Goal: Answer question/provide support: Ask a question

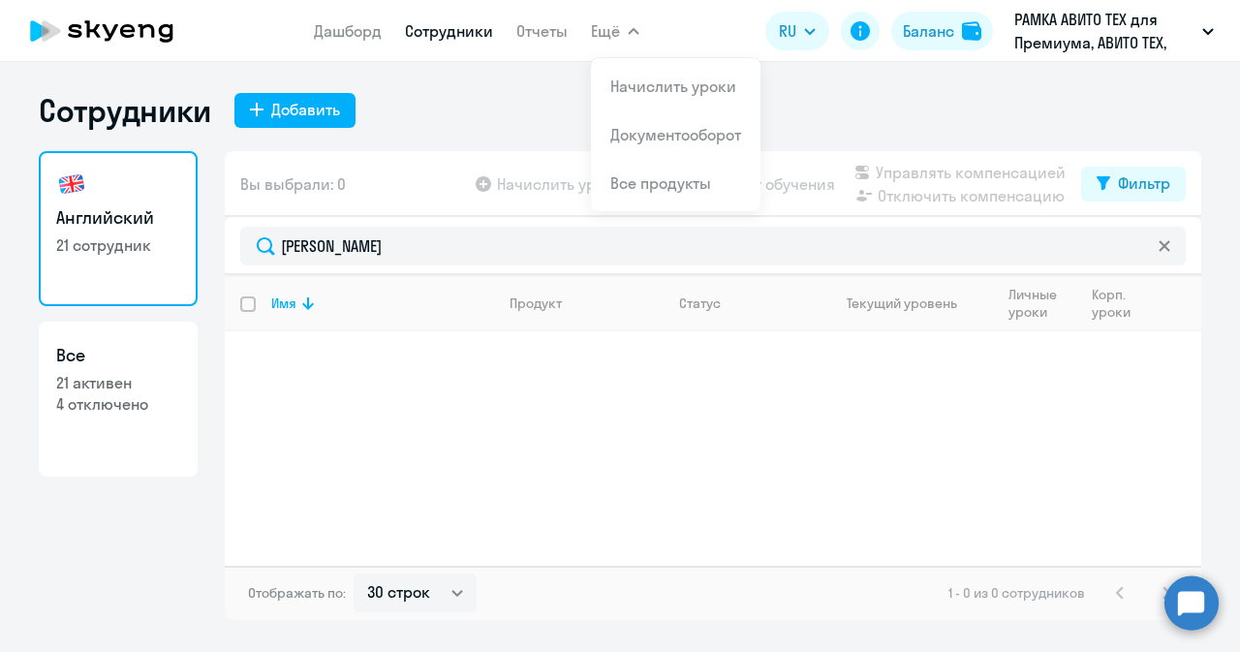
select select "30"
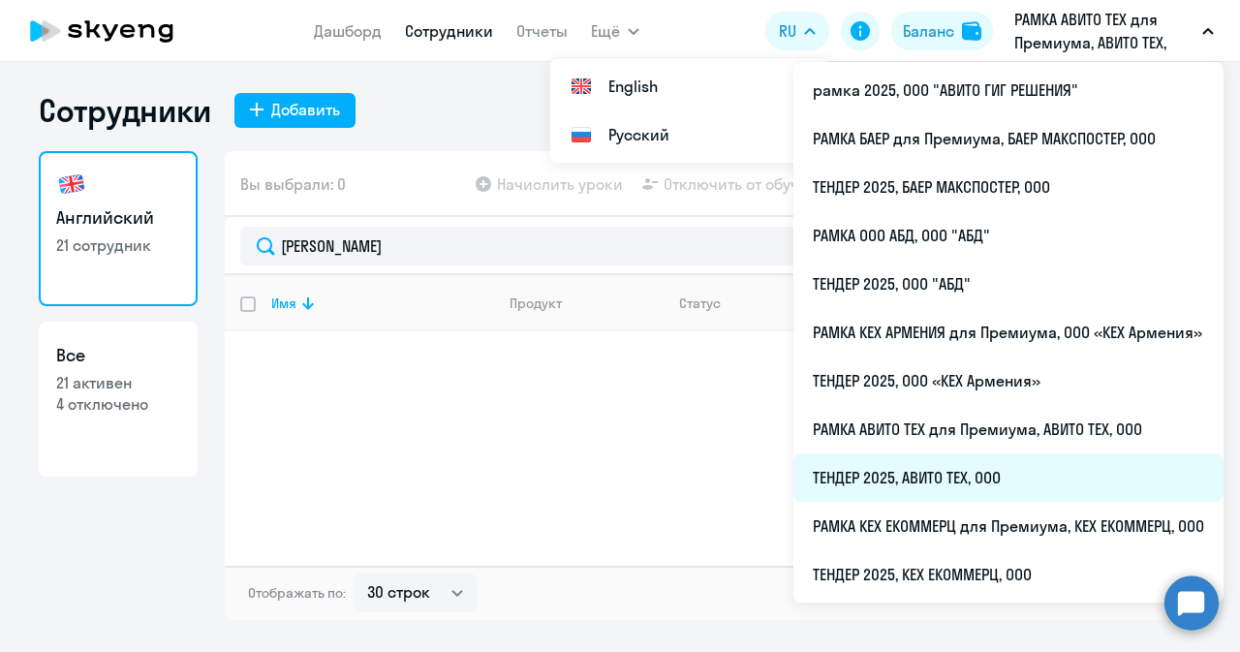
click at [862, 482] on li "ТЕНДЕР 2025, АВИТО ТЕХ, ООО" at bounding box center [1009, 478] width 430 height 48
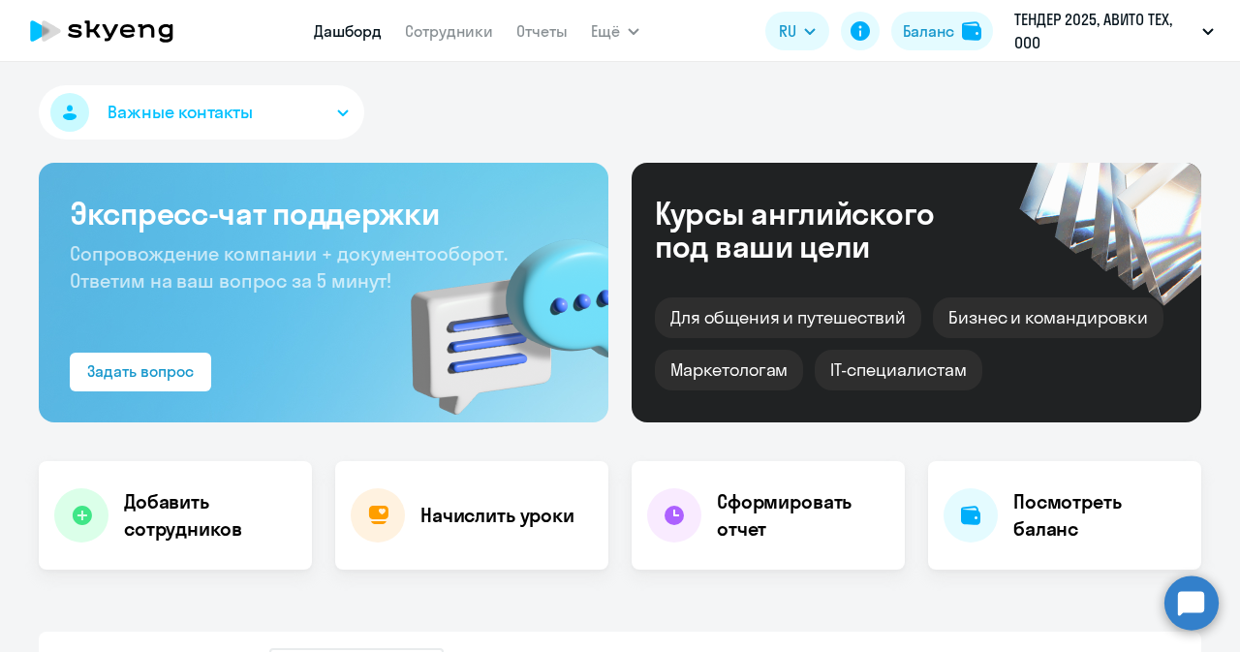
select select "30"
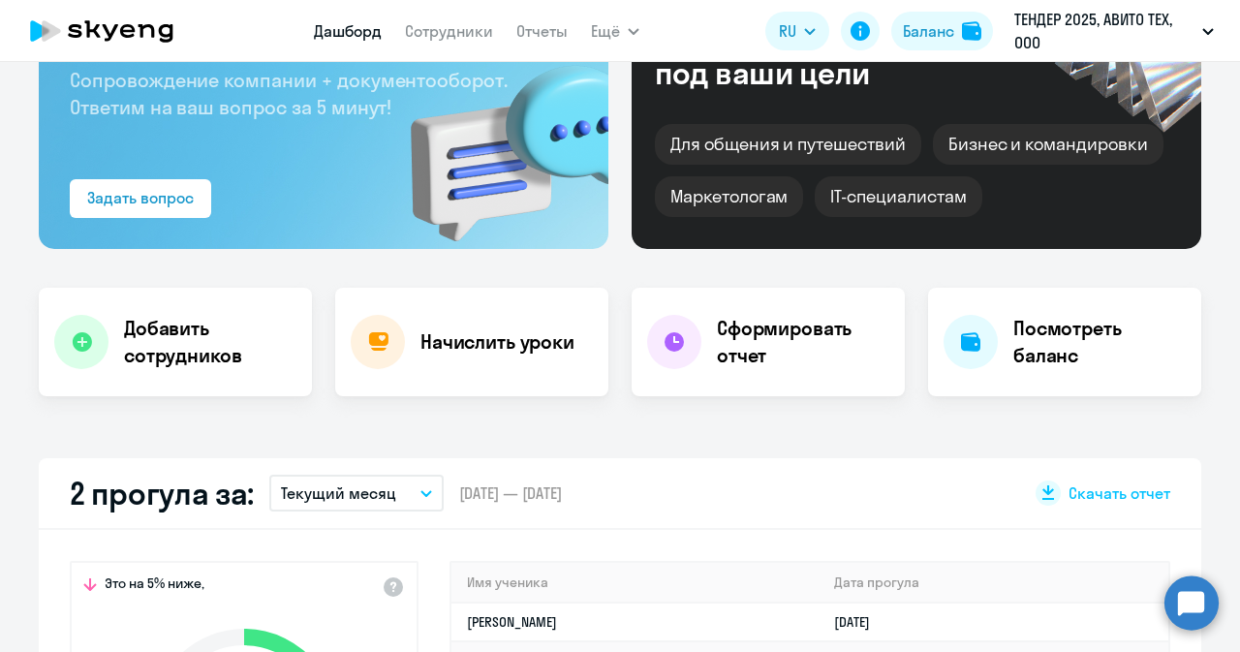
scroll to position [174, 0]
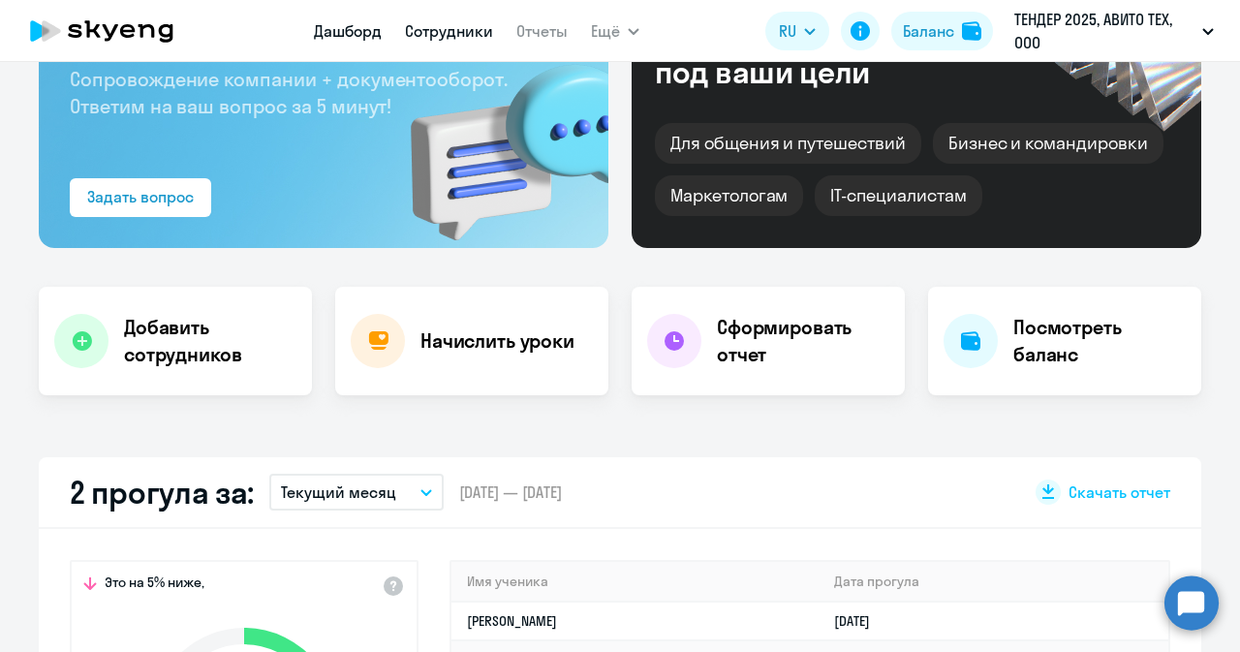
click at [448, 30] on link "Сотрудники" at bounding box center [449, 30] width 88 height 19
select select "30"
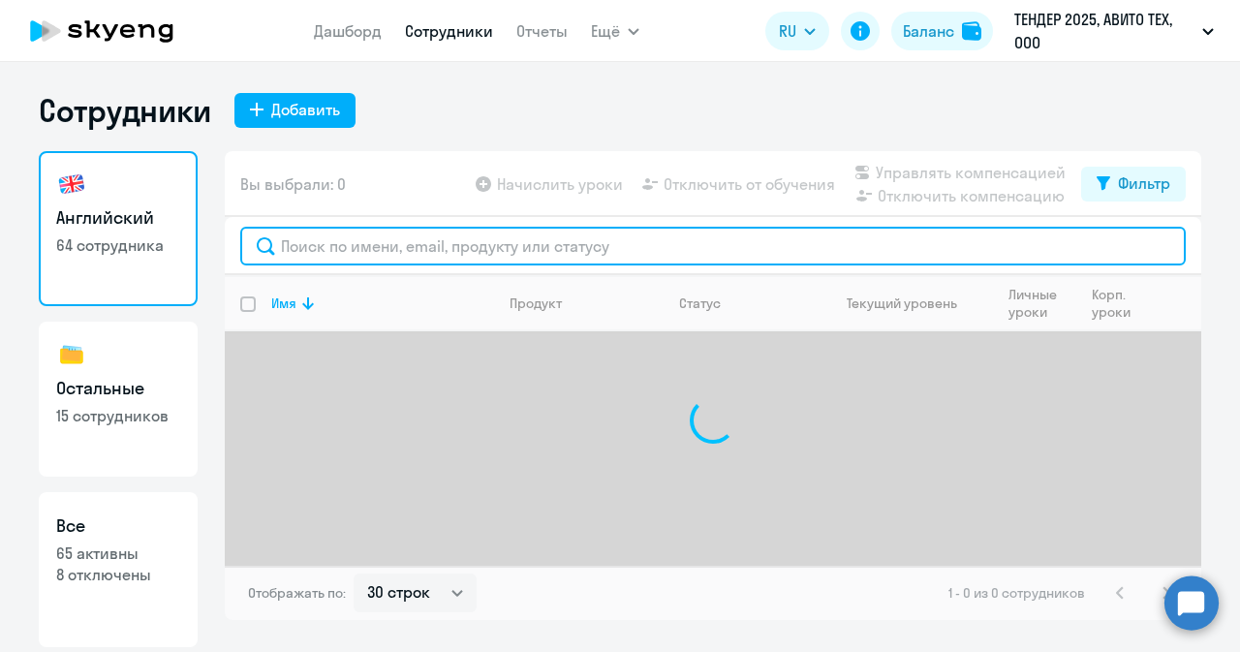
click at [364, 253] on input "text" at bounding box center [713, 246] width 946 height 39
type input "п"
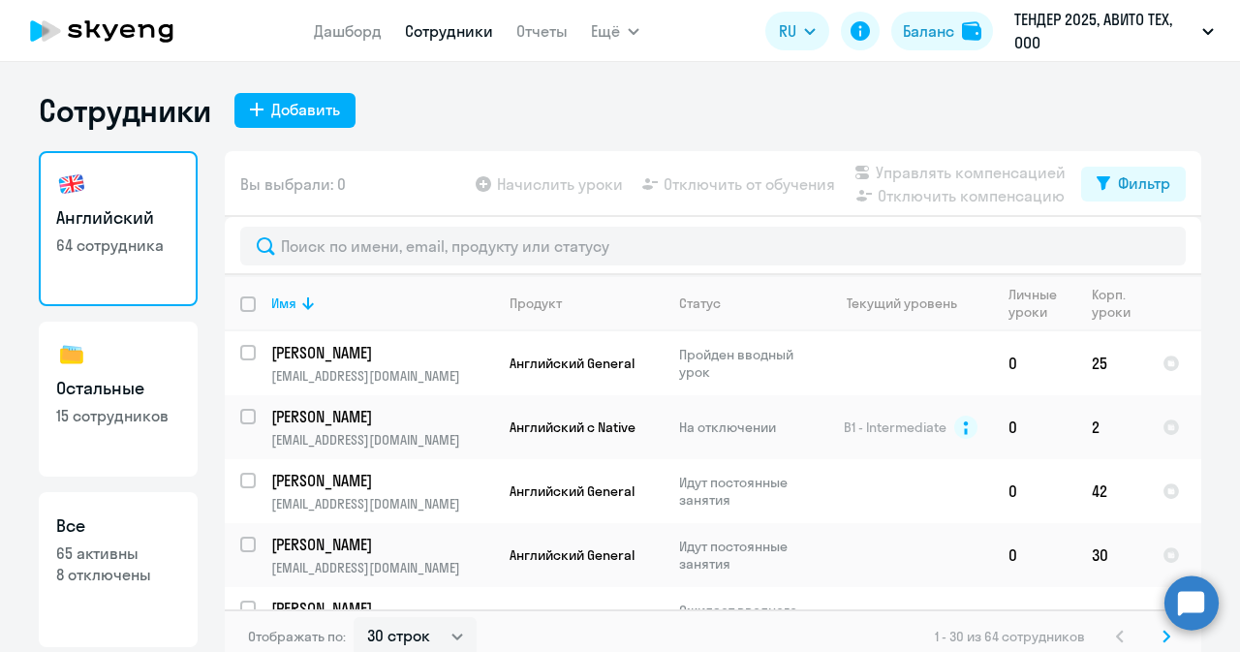
click at [1200, 608] on circle at bounding box center [1192, 603] width 54 height 54
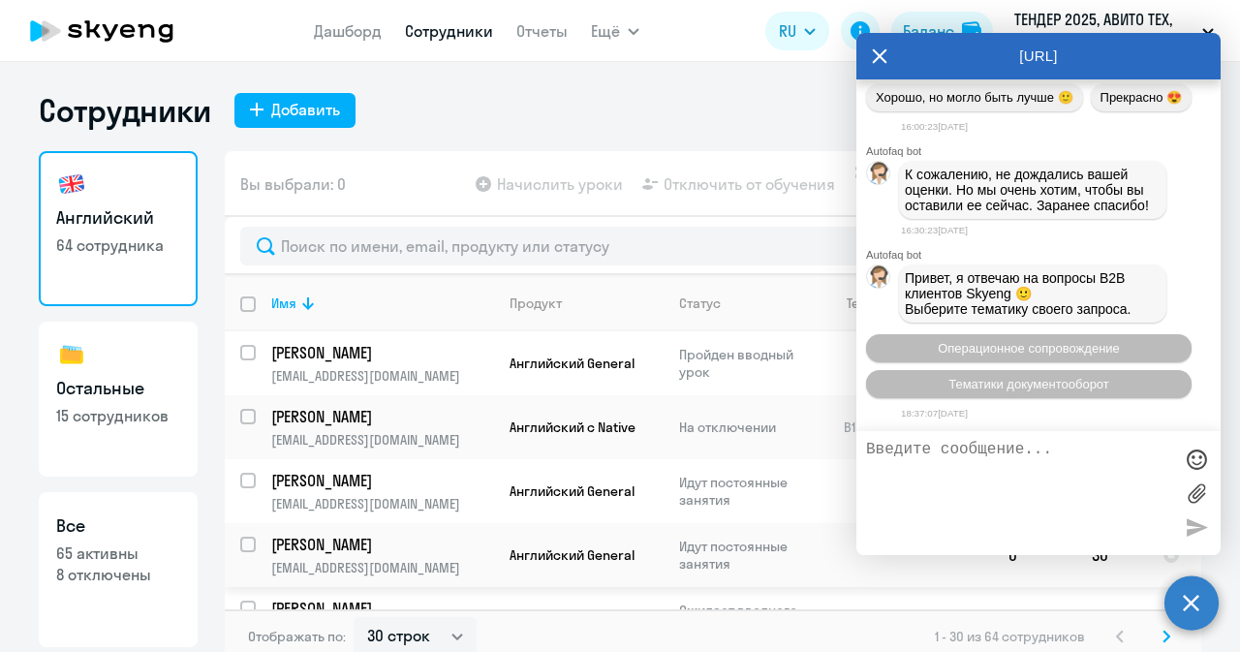
scroll to position [49695, 0]
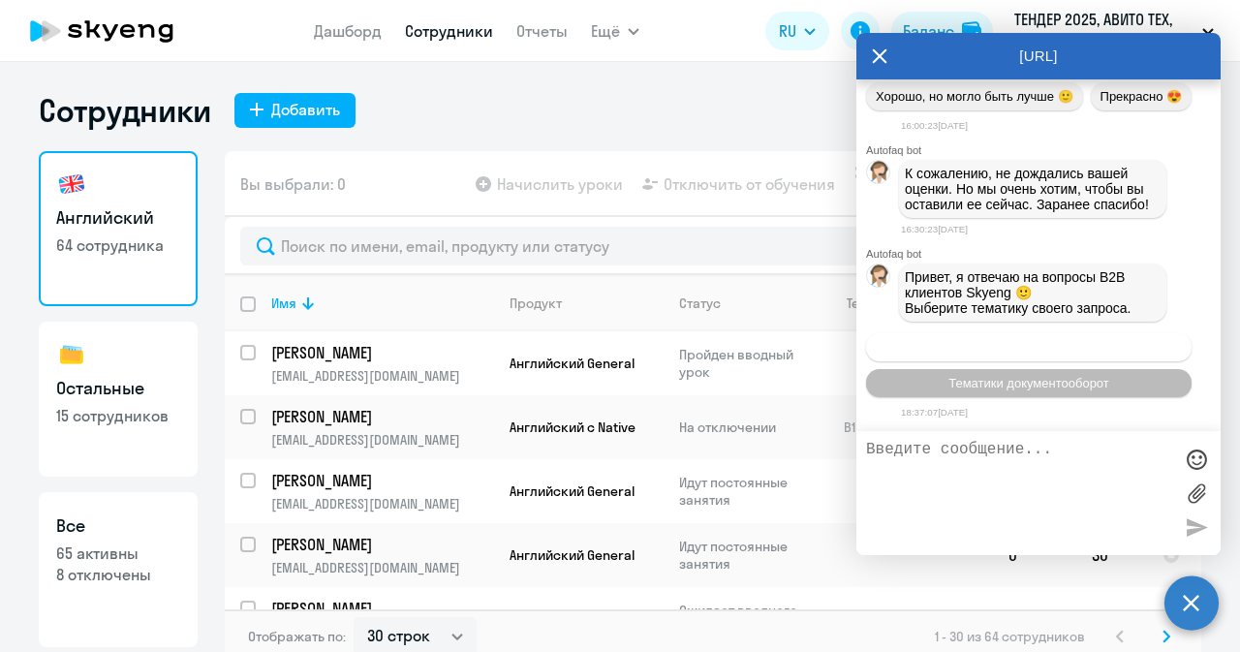
click at [1036, 355] on span "Операционное сопровождение" at bounding box center [1029, 347] width 182 height 15
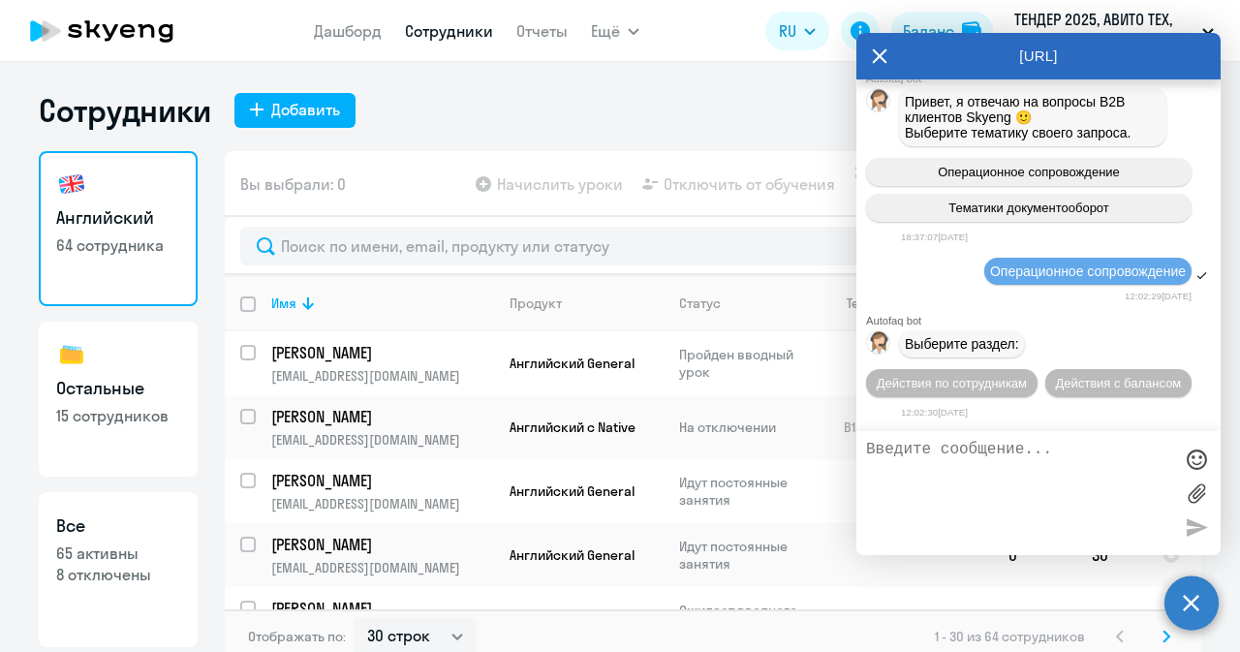
scroll to position [49878, 0]
click at [994, 384] on span "Действия по сотрудникам" at bounding box center [952, 383] width 150 height 15
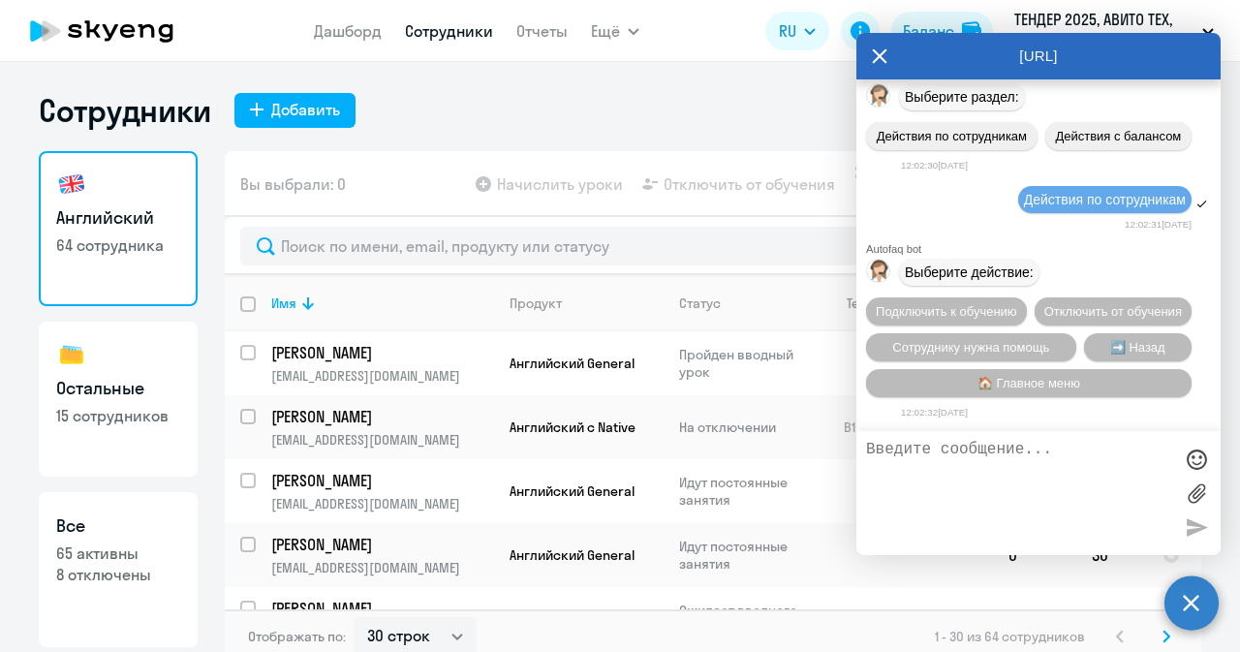
scroll to position [50165, 0]
click at [1045, 308] on span "Отключить от обучения" at bounding box center [1114, 311] width 138 height 15
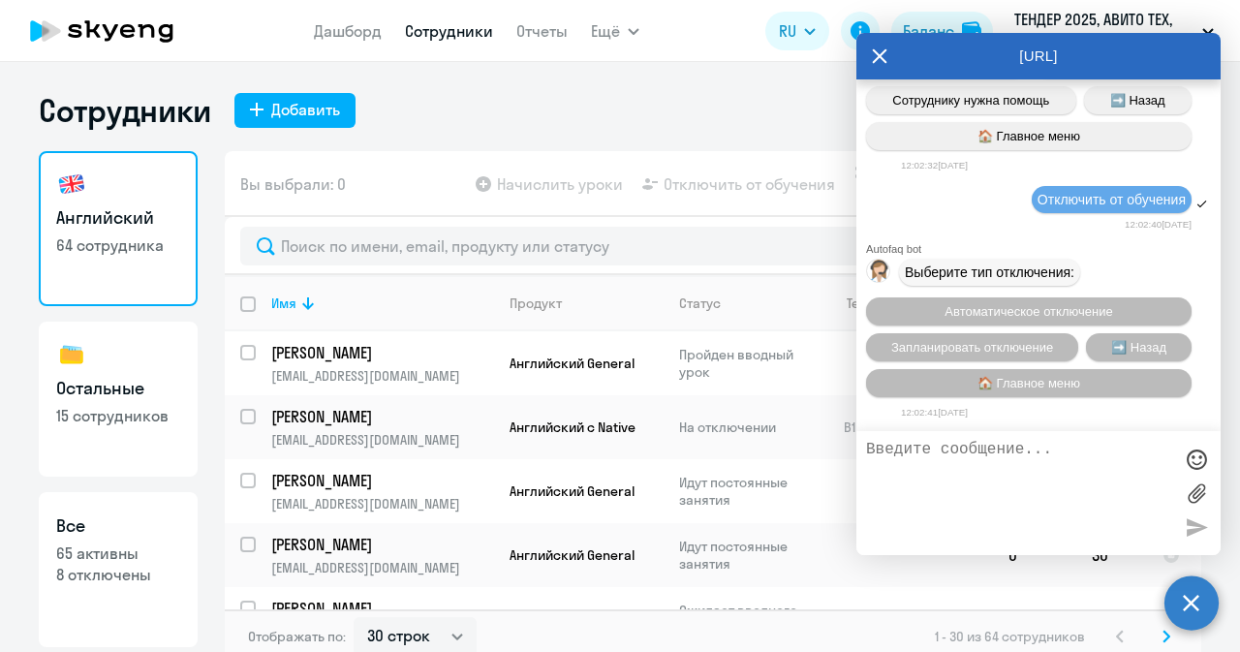
scroll to position [50415, 0]
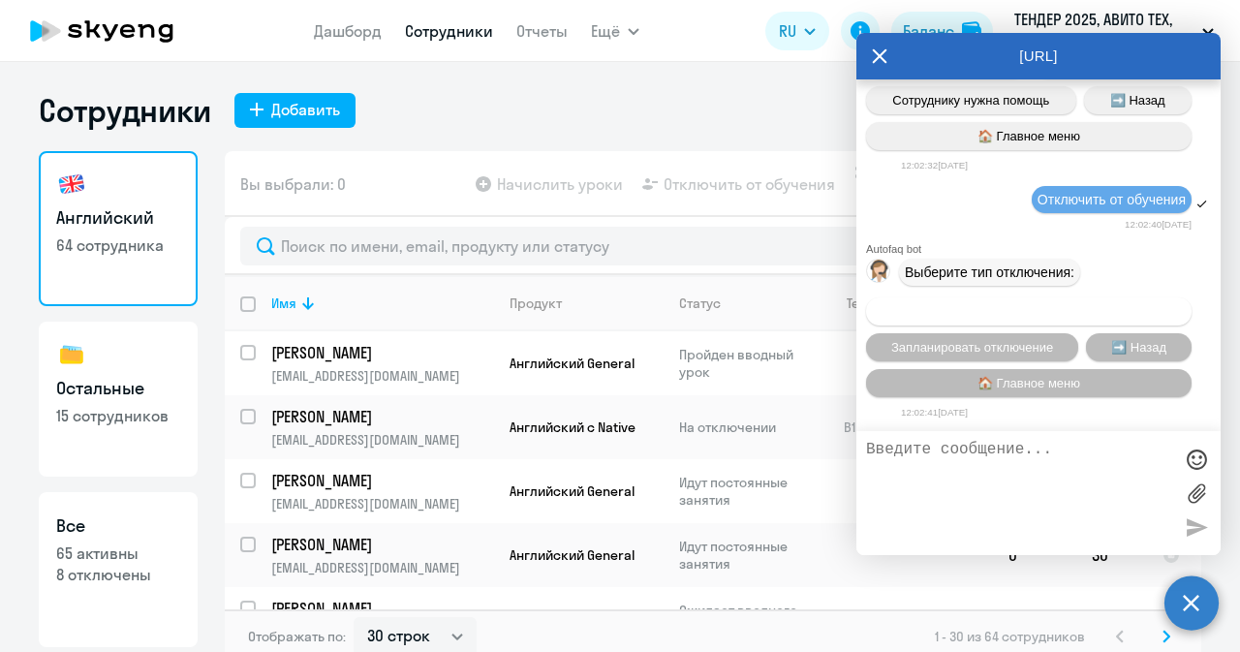
click at [997, 309] on span "Автоматическое отключение" at bounding box center [1029, 311] width 168 height 15
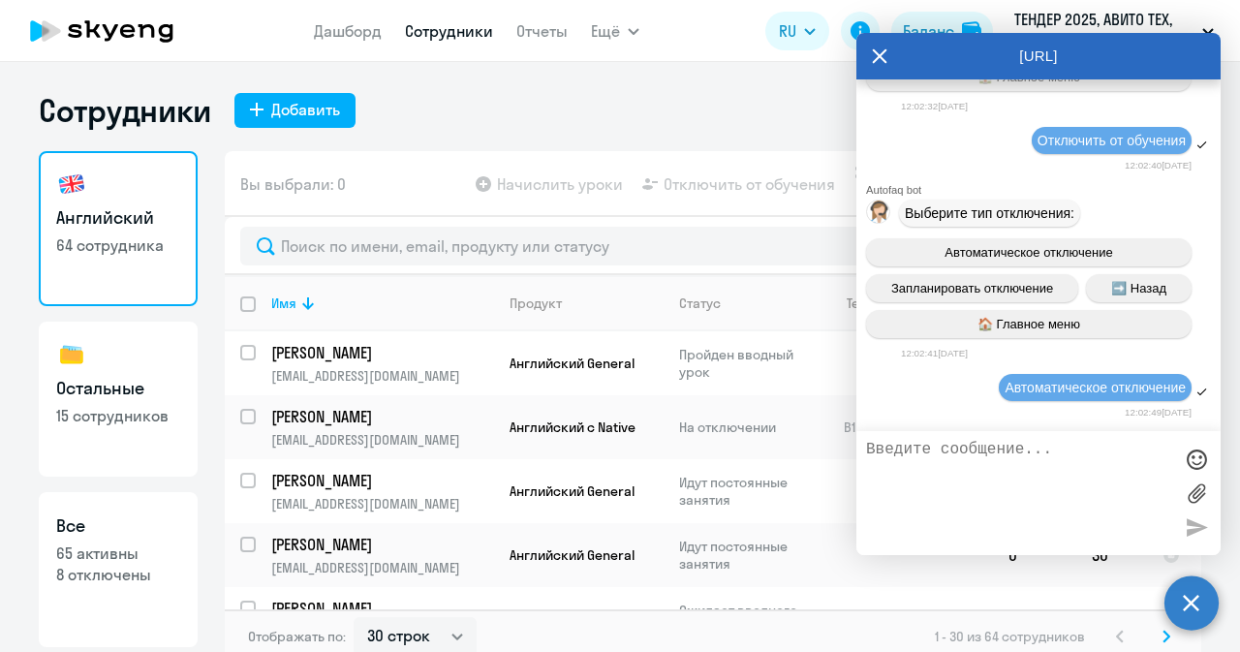
scroll to position [50929, 0]
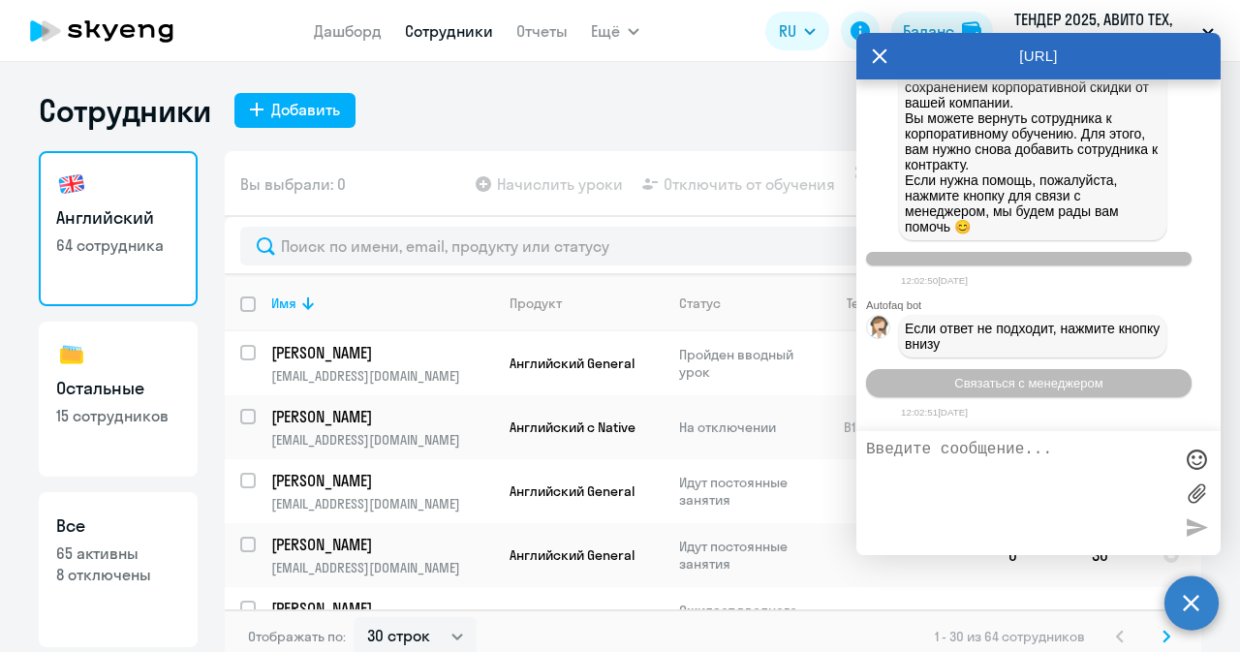
click at [944, 472] on textarea at bounding box center [1019, 493] width 306 height 105
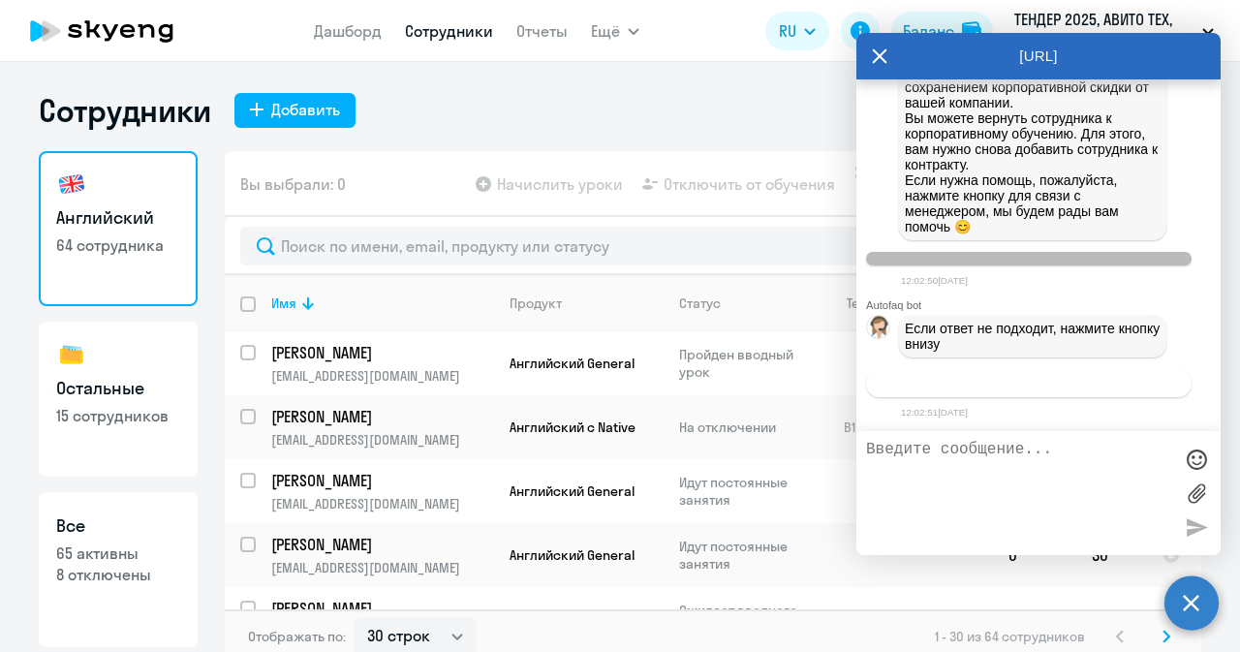
click at [1000, 384] on span "Связаться с менеджером" at bounding box center [1029, 383] width 148 height 15
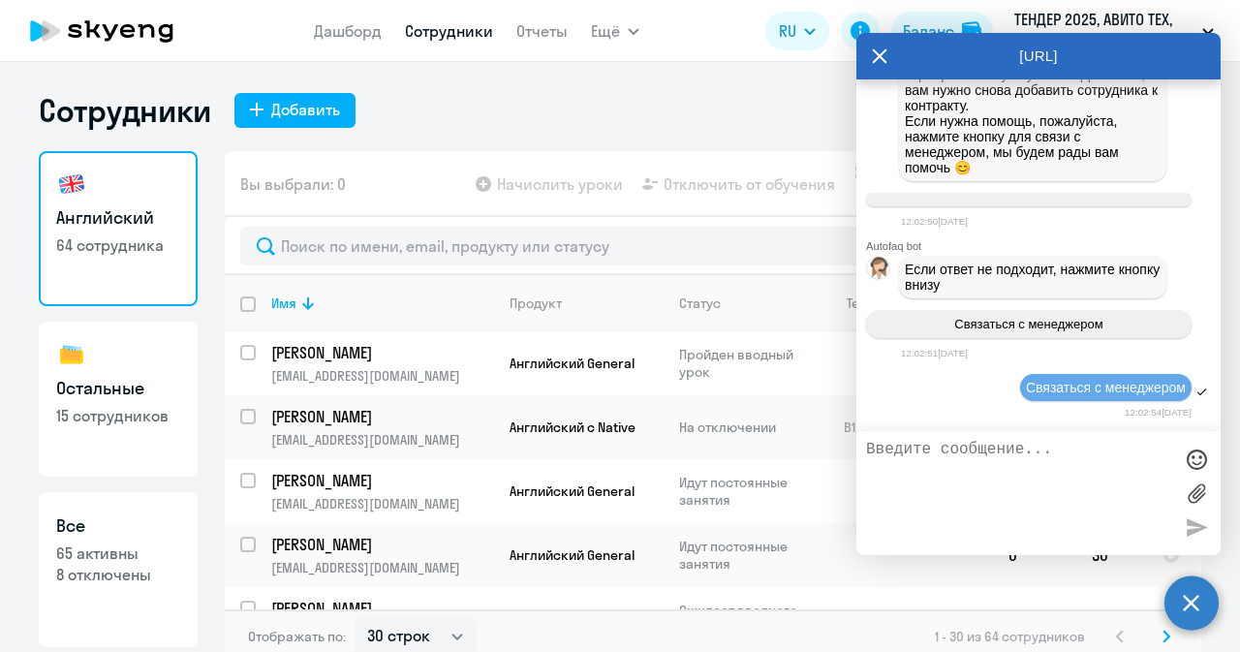
click at [942, 474] on textarea at bounding box center [1019, 493] width 306 height 105
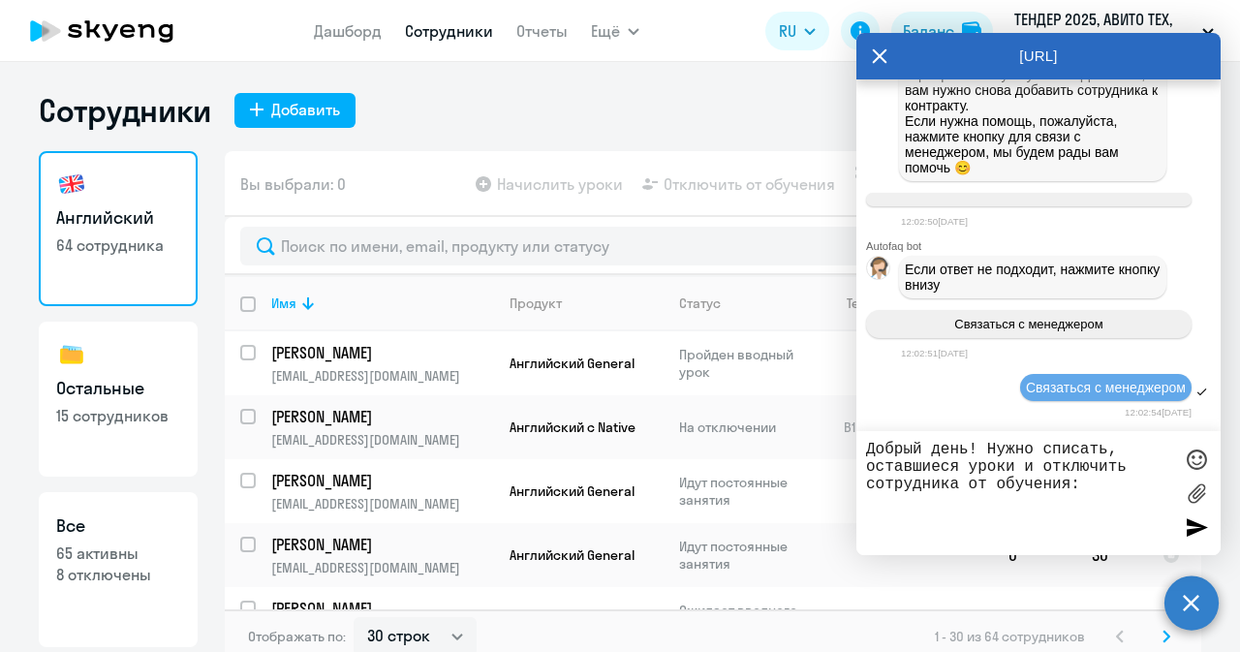
paste textarea "[PERSON_NAME]"
click at [1151, 506] on textarea "Добрый день! Нужно списать, оставшиеся уроки и отключить сотрудника от обучения…" at bounding box center [1019, 493] width 306 height 105
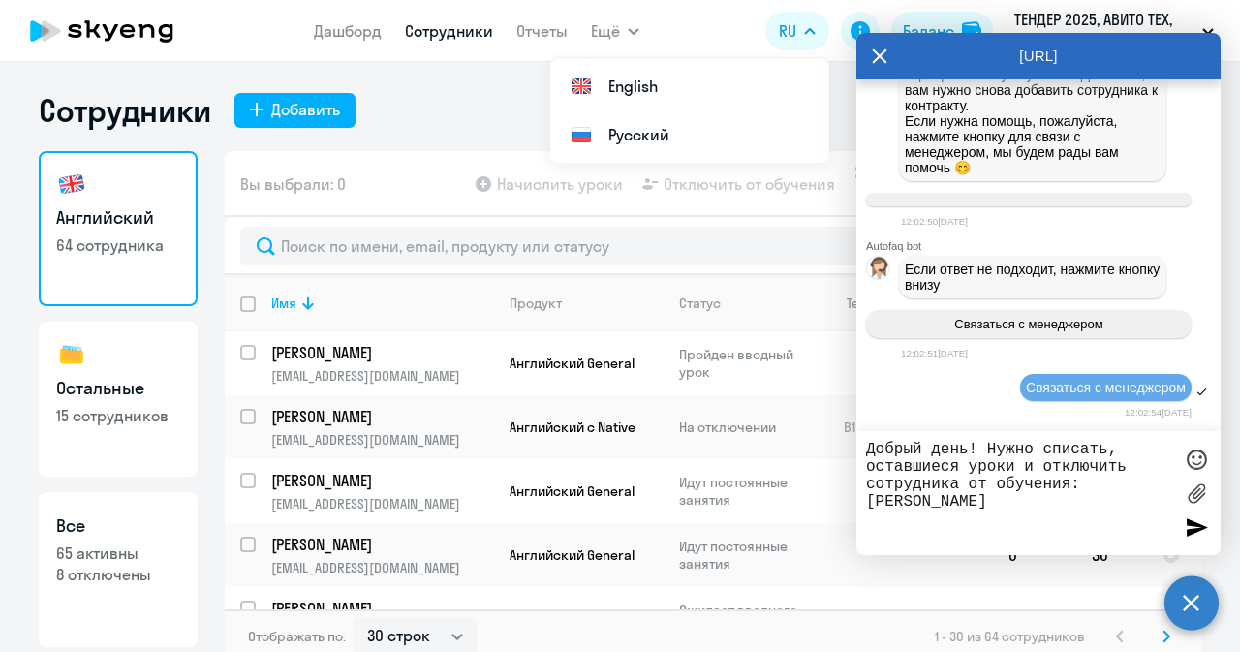
paste textarea "[PERSON_NAME][EMAIL_ADDRESS][DOMAIN_NAME]"
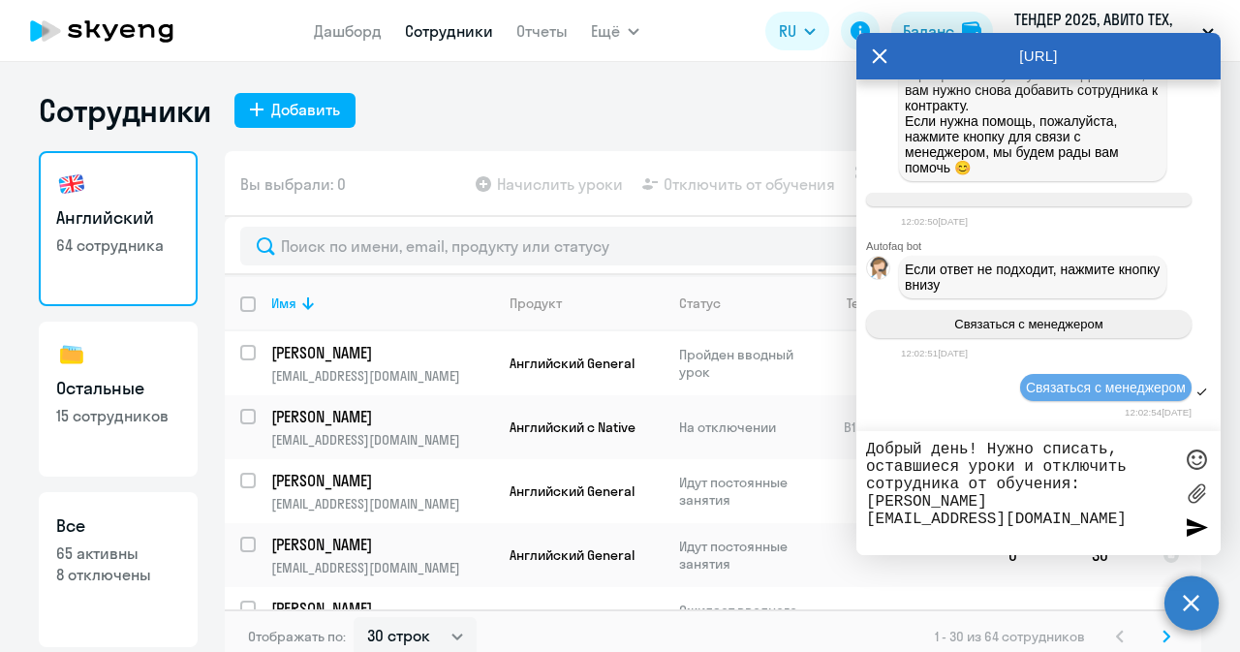
paste textarea "[PHONE_NUMBER]"
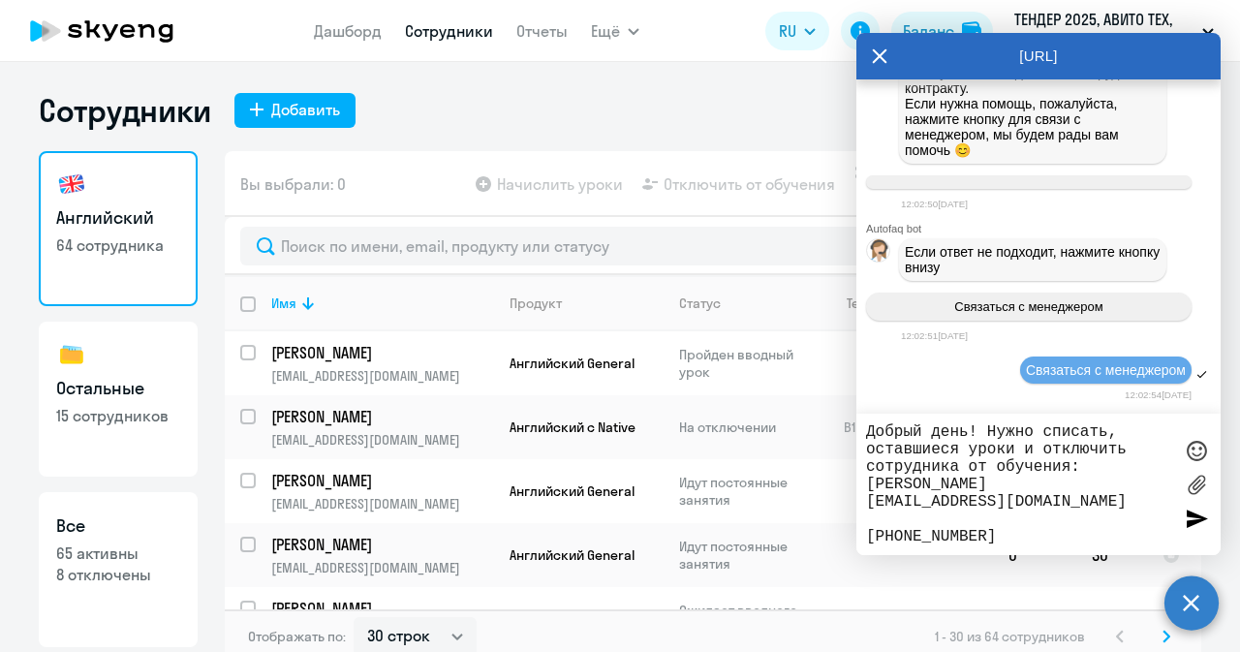
click at [903, 524] on textarea "Добрый день! Нужно списать, оставшиеся уроки и отключить сотрудника от обучения…" at bounding box center [1019, 484] width 306 height 122
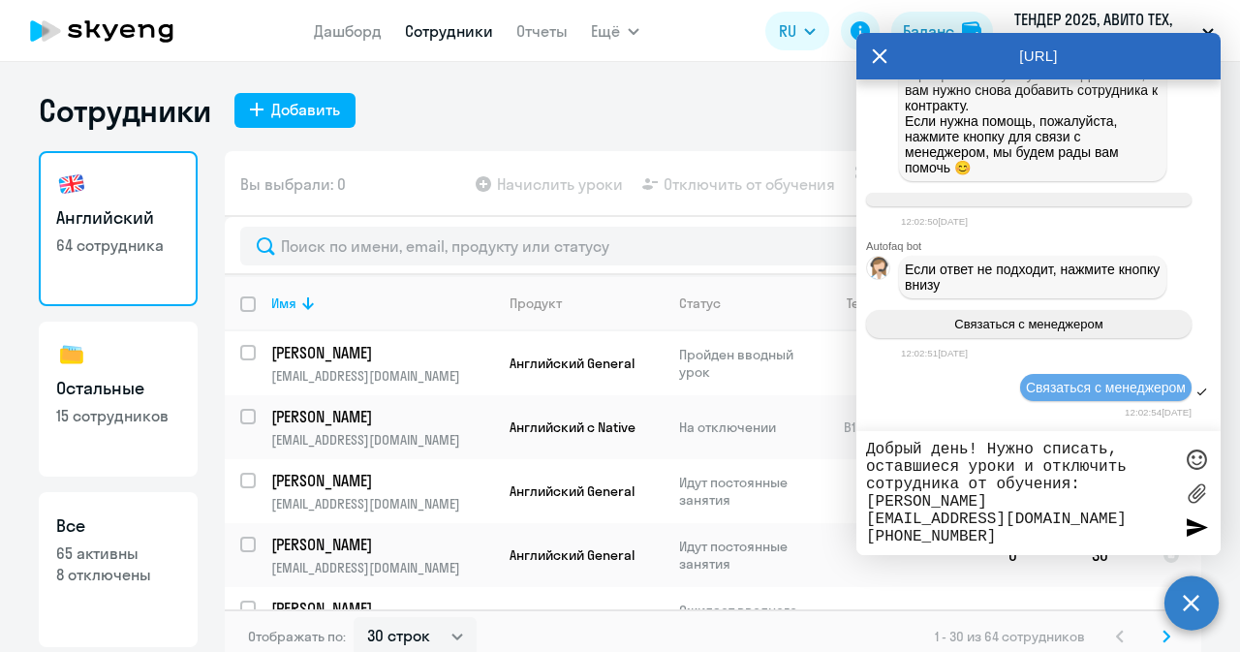
click at [1020, 536] on textarea "Добрый день! Нужно списать, оставшиеся уроки и отключить сотрудника от обучения…" at bounding box center [1019, 493] width 306 height 105
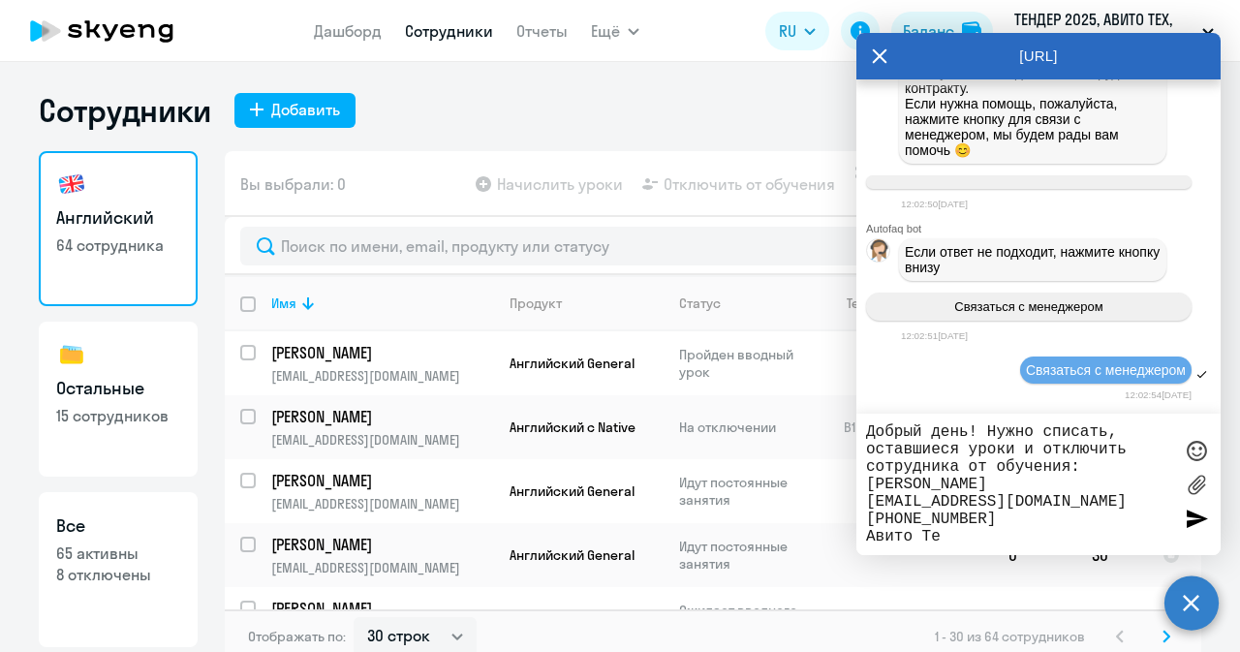
type textarea "Добрый день! Нужно списать, оставшиеся уроки и отключить сотрудника от обучения…"
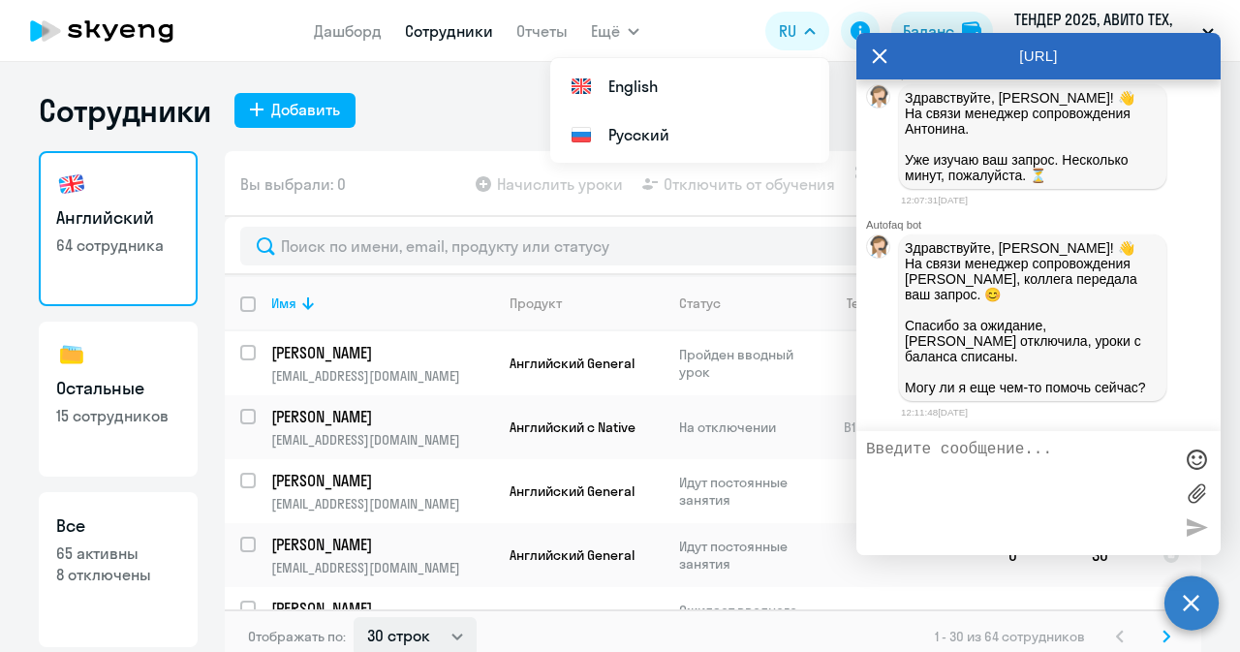
scroll to position [51498, 0]
click at [962, 447] on textarea at bounding box center [1019, 493] width 306 height 105
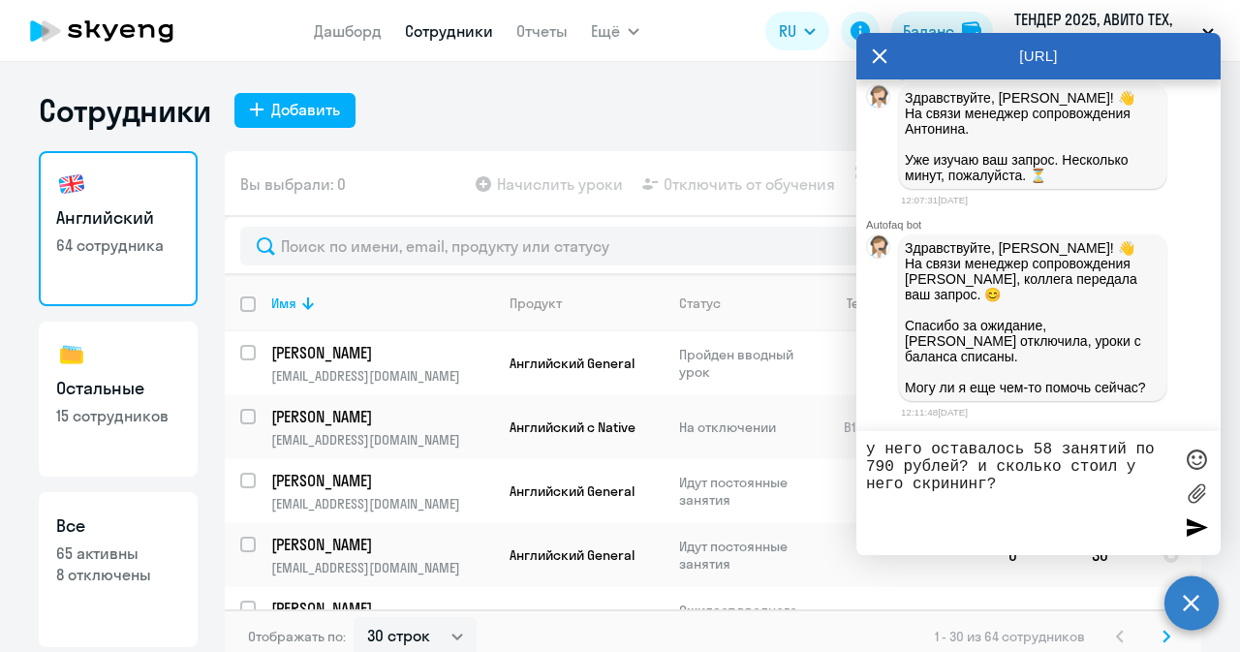
type textarea "у него оставалось 58 занятий по 790 рублей? и сколько стоил у него скрининг?"
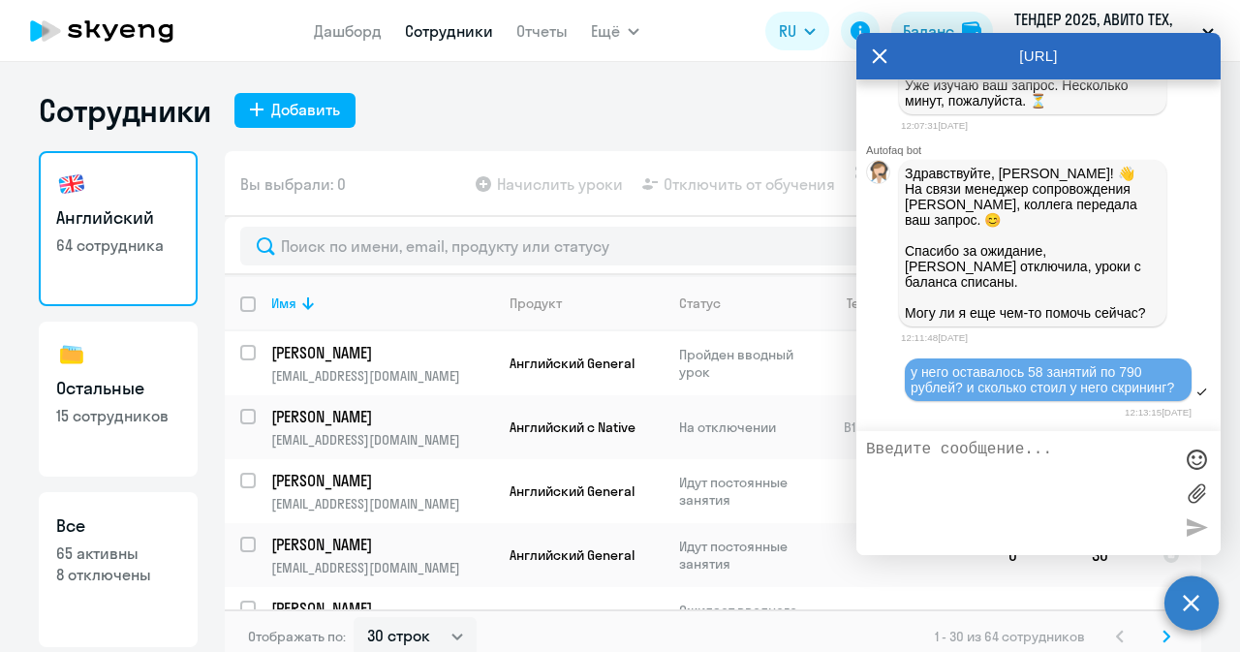
scroll to position [51587, 0]
